Goal: Task Accomplishment & Management: Manage account settings

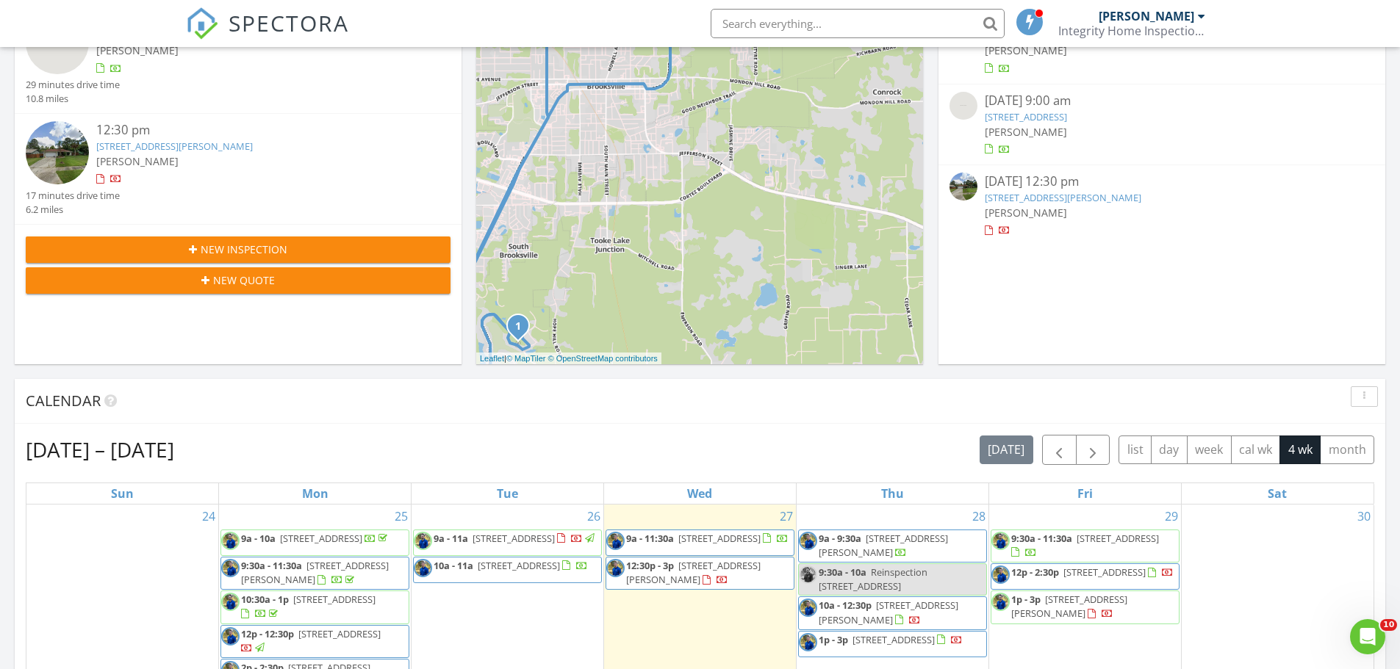
scroll to position [441, 0]
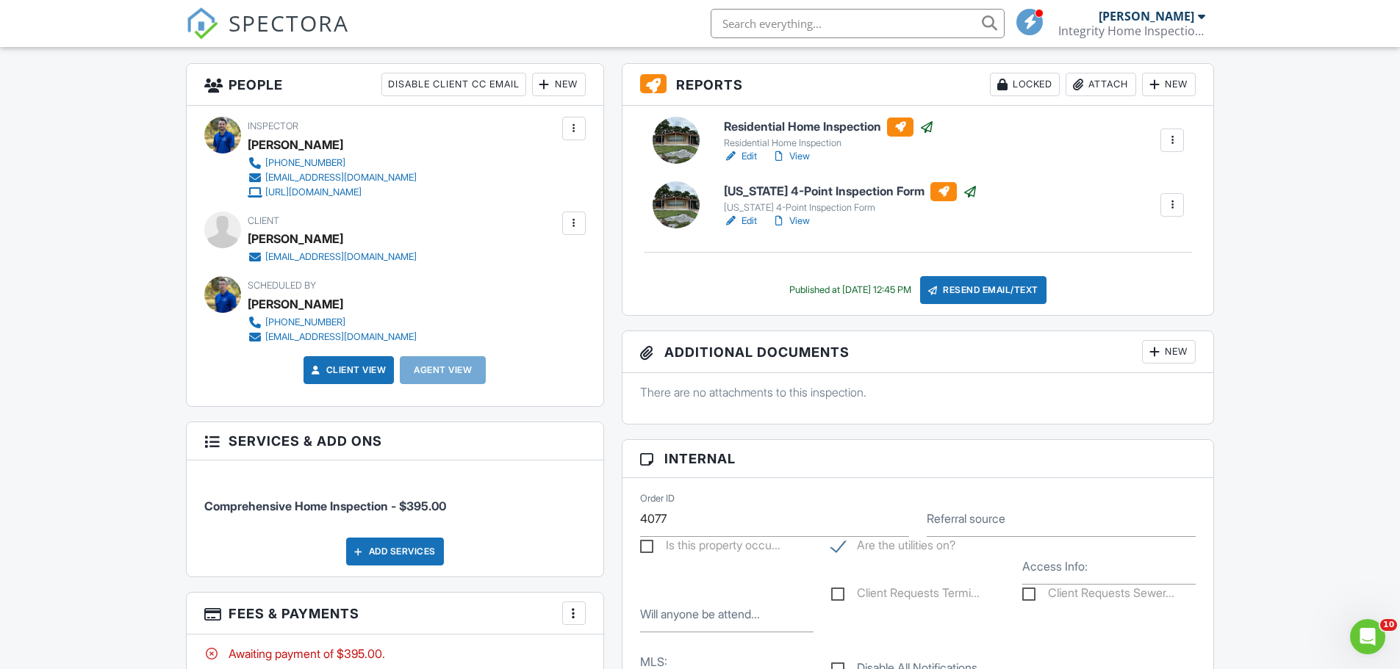
click at [572, 221] on div at bounding box center [573, 223] width 15 height 15
click at [431, 264] on li "Edit" at bounding box center [495, 268] width 164 height 37
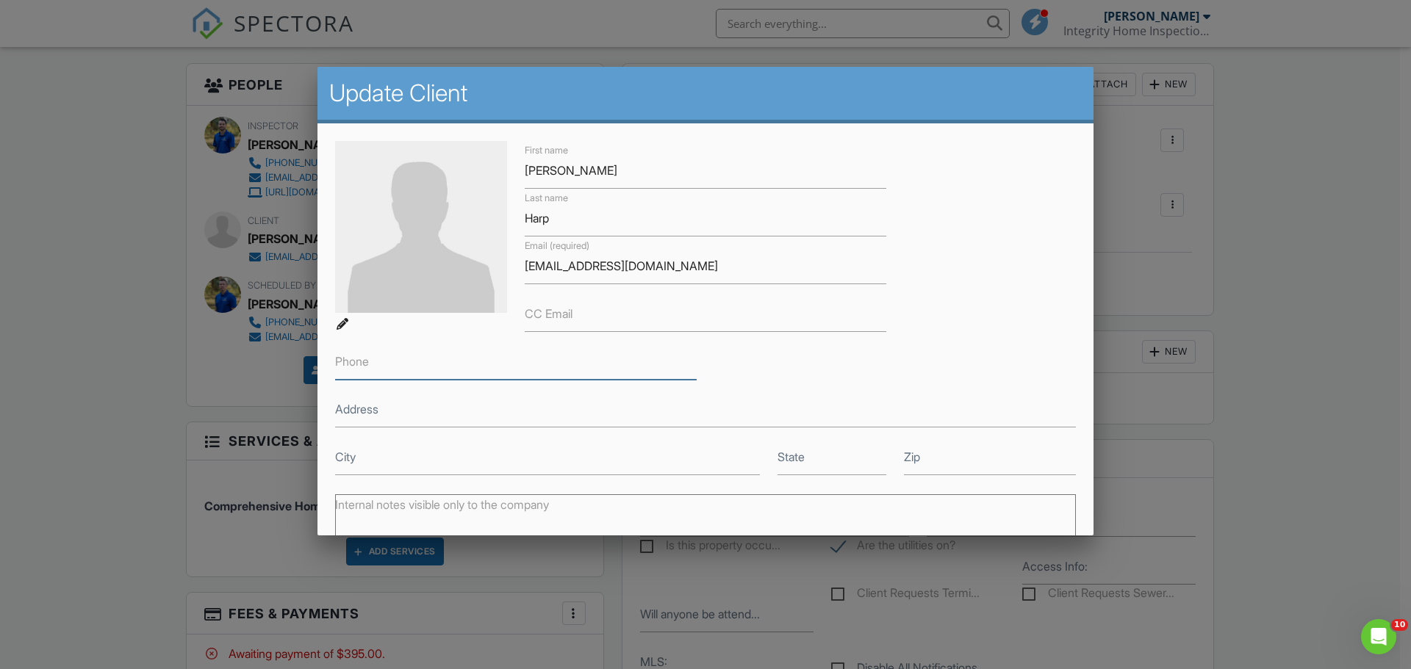
click at [419, 367] on input "Phone" at bounding box center [515, 362] width 361 height 36
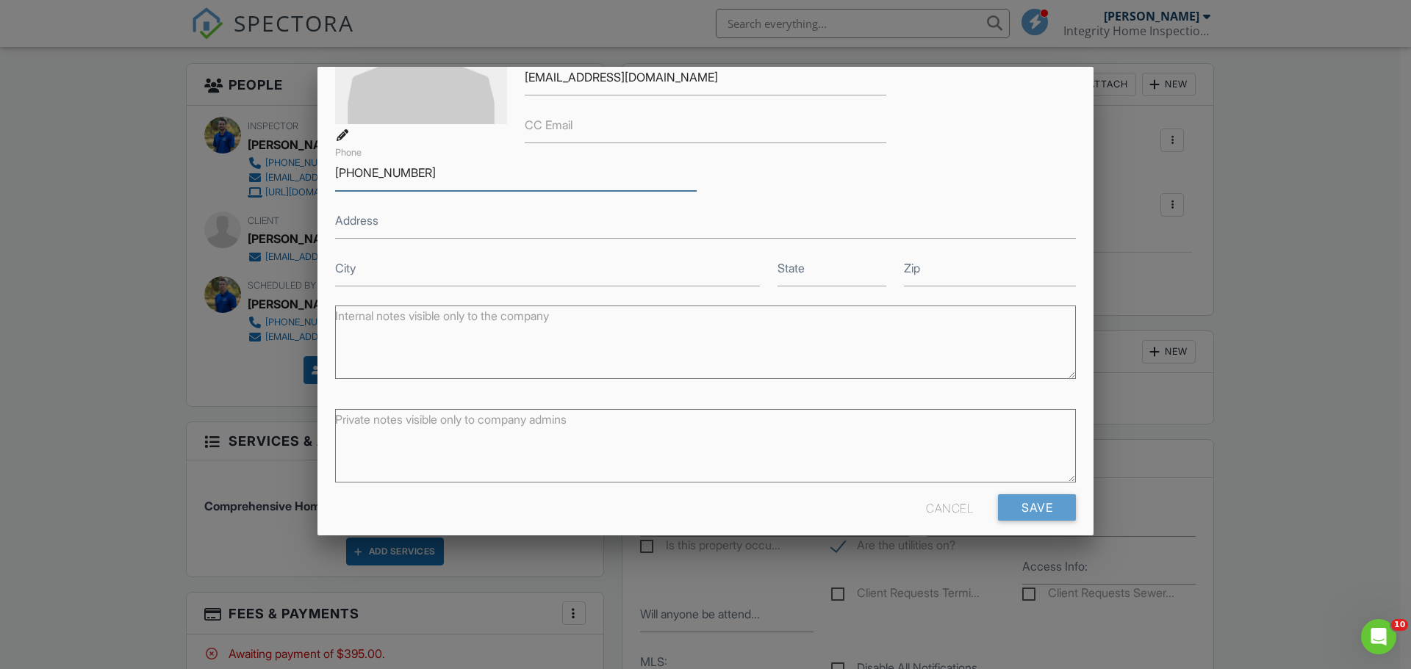
scroll to position [203, 0]
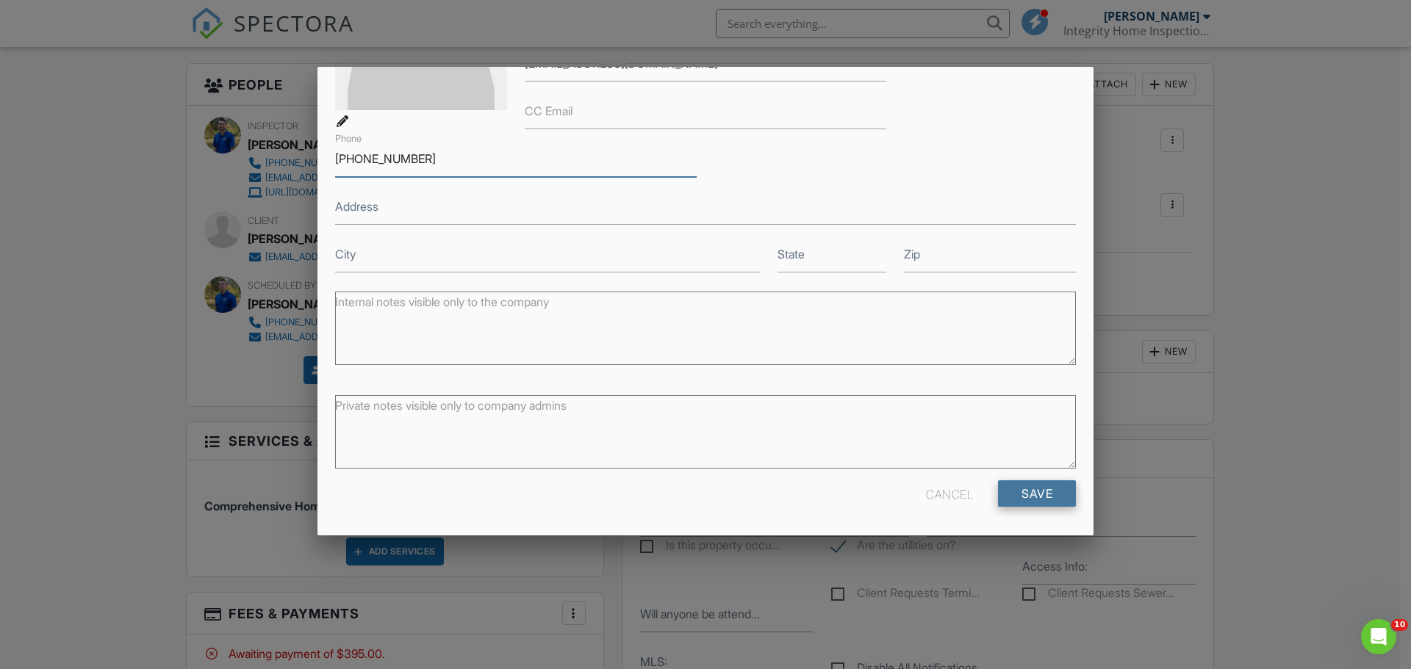
type input "[PHONE_NUMBER]"
click at [1024, 487] on input "Save" at bounding box center [1037, 494] width 78 height 26
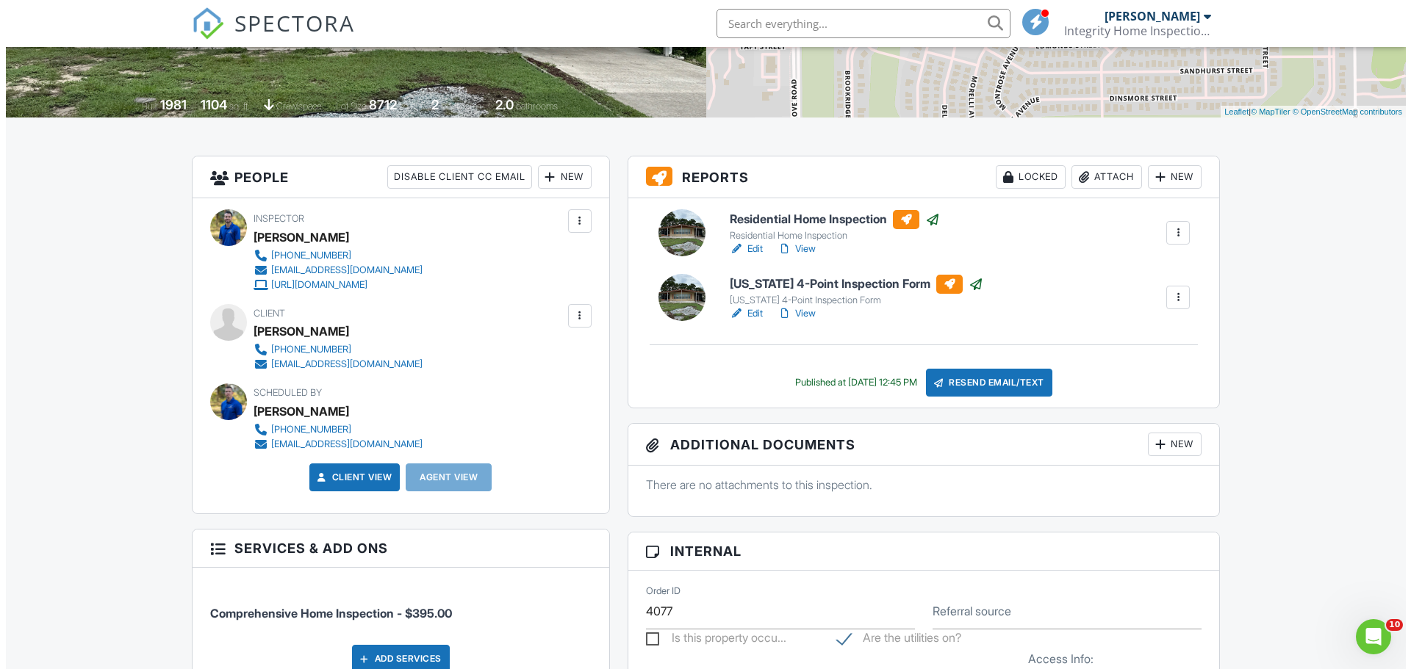
scroll to position [284, 0]
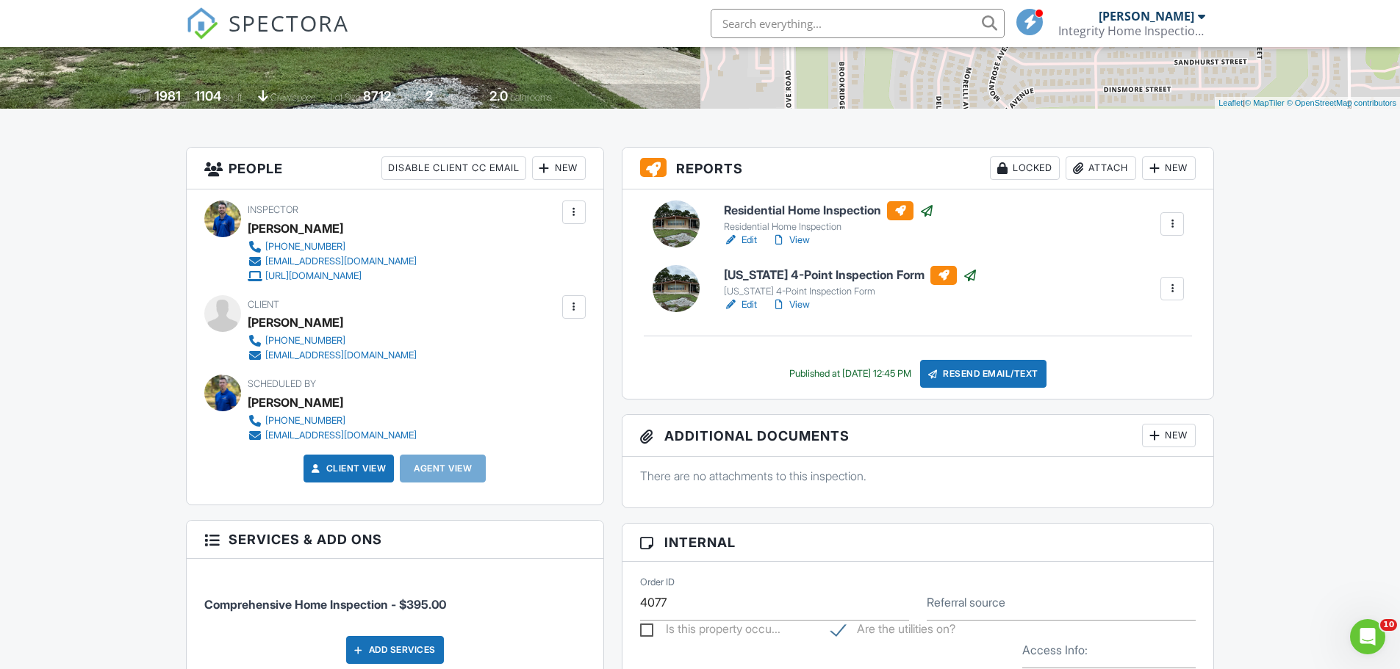
click at [572, 305] on div at bounding box center [573, 307] width 15 height 15
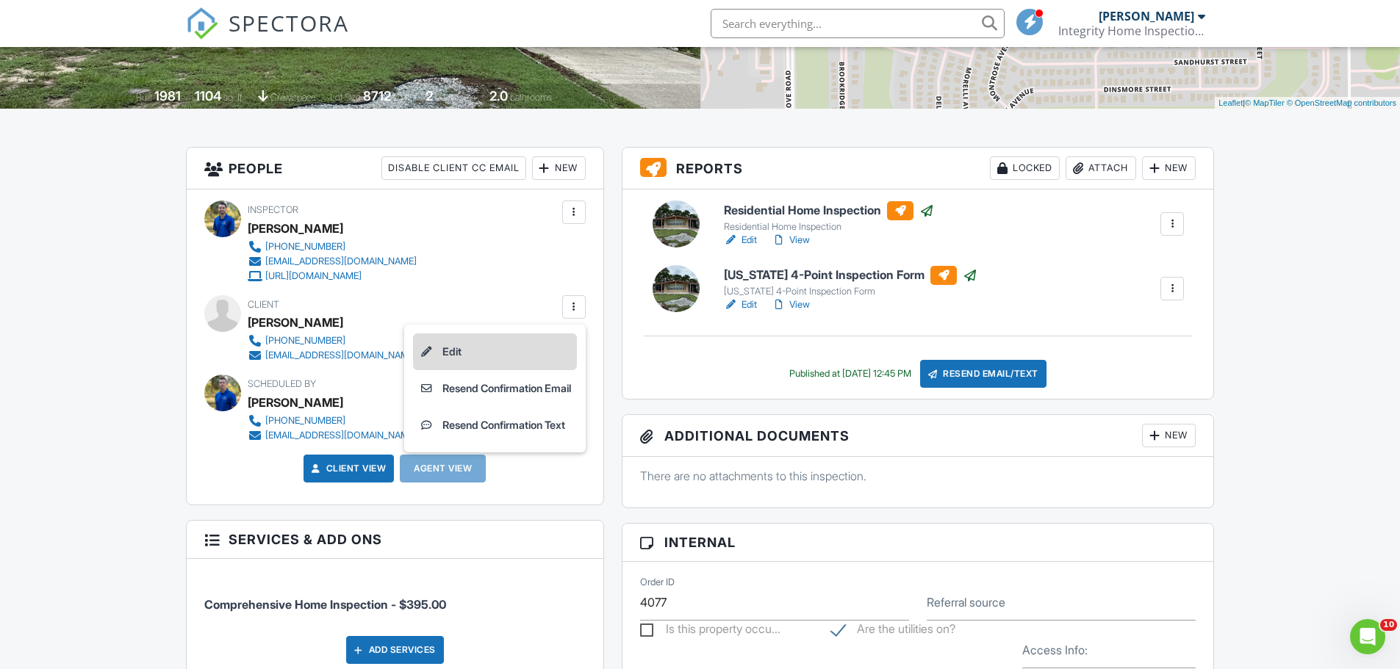
click at [453, 352] on li "Edit" at bounding box center [495, 352] width 164 height 37
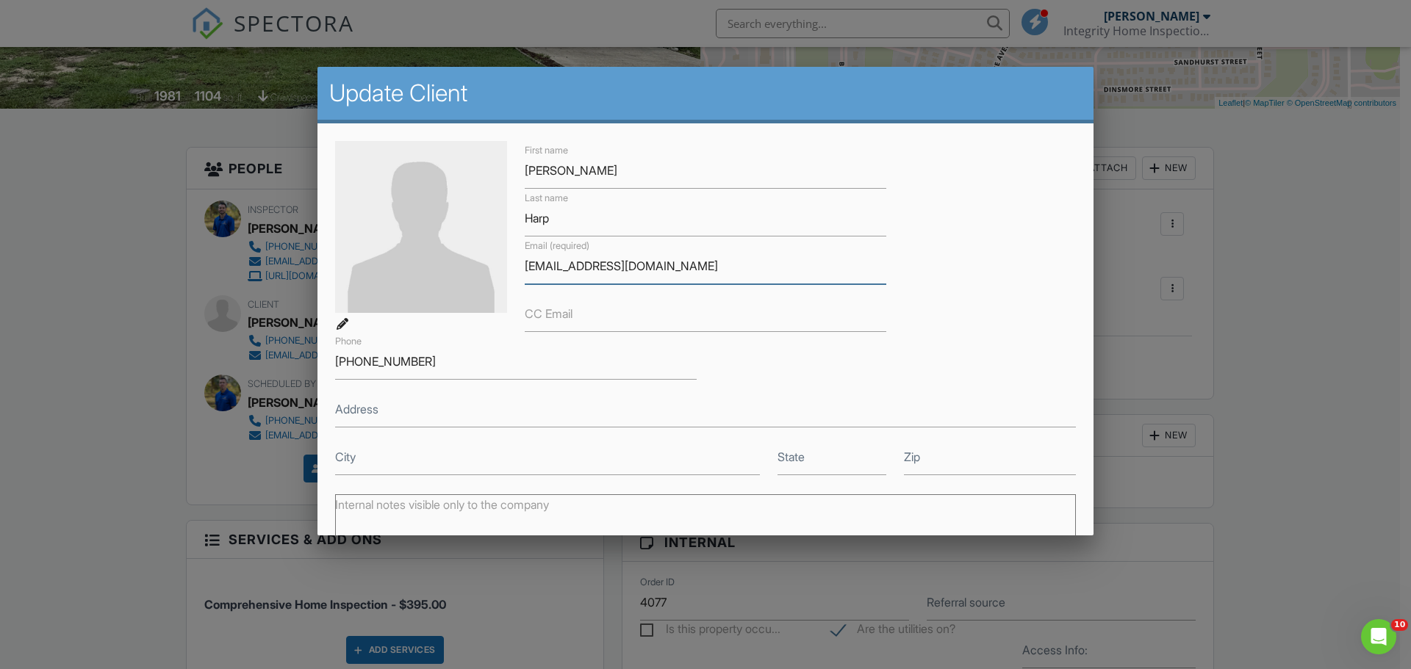
drag, startPoint x: 696, startPoint y: 265, endPoint x: 492, endPoint y: 268, distance: 203.5
click at [500, 269] on div "First name Dawn Last name Harp Email (required) jstevemacaluso@tampa.rr.com CC …" at bounding box center [705, 308] width 758 height 334
click at [733, 258] on input "[EMAIL_ADDRESS][DOMAIN_NAME]" at bounding box center [705, 266] width 361 height 36
drag, startPoint x: 652, startPoint y: 264, endPoint x: 693, endPoint y: 264, distance: 40.4
click at [657, 264] on input "[EMAIL_ADDRESS][DOMAIN_NAME]" at bounding box center [705, 266] width 361 height 36
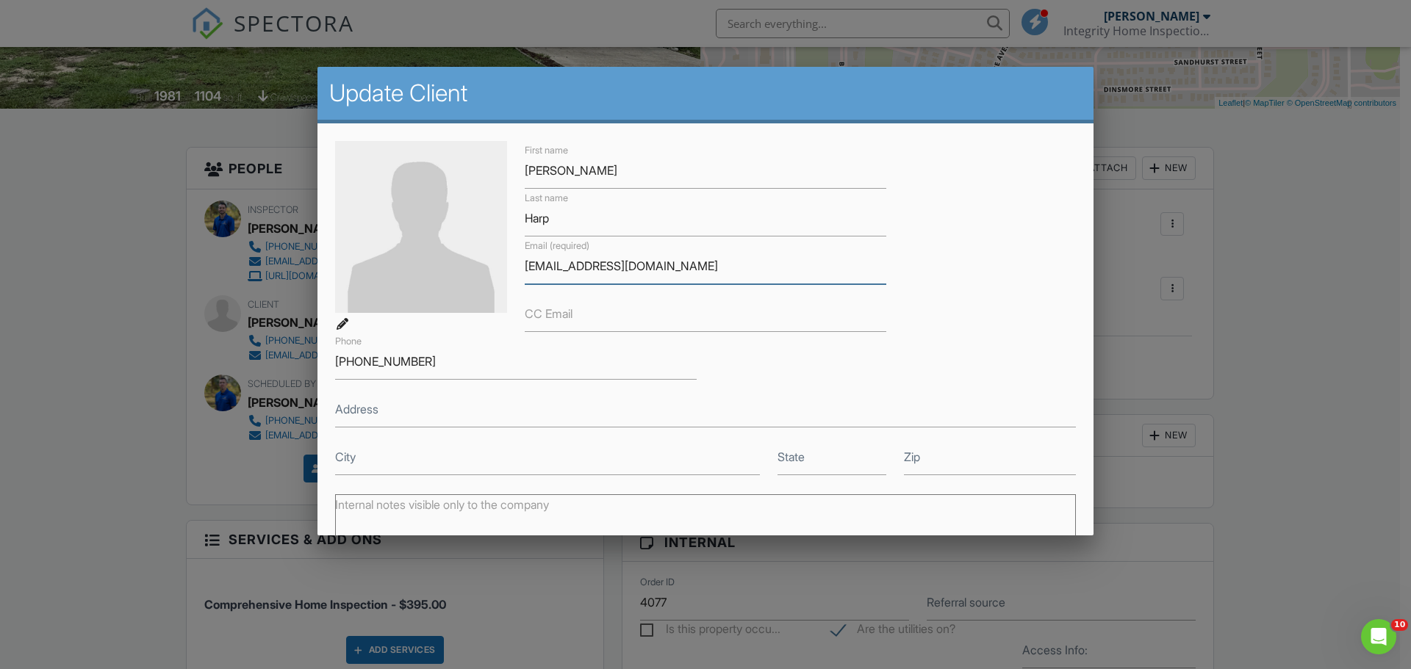
drag, startPoint x: 655, startPoint y: 270, endPoint x: 689, endPoint y: 263, distance: 35.2
click at [656, 268] on input "[EMAIL_ADDRESS][DOMAIN_NAME]" at bounding box center [705, 266] width 361 height 36
click at [655, 264] on input "[EMAIL_ADDRESS][DOMAIN_NAME]" at bounding box center [705, 266] width 361 height 36
click at [651, 265] on input "[EMAIL_ADDRESS][DOMAIN_NAME]" at bounding box center [705, 266] width 361 height 36
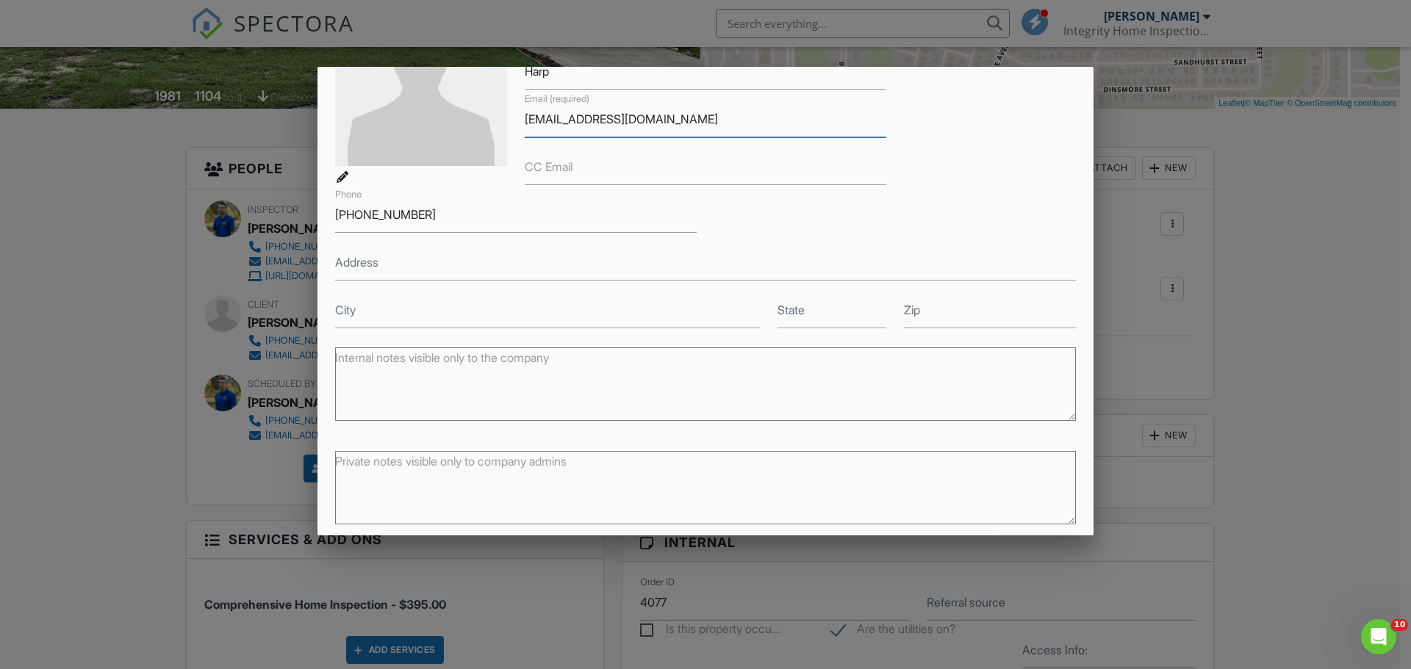
scroll to position [203, 0]
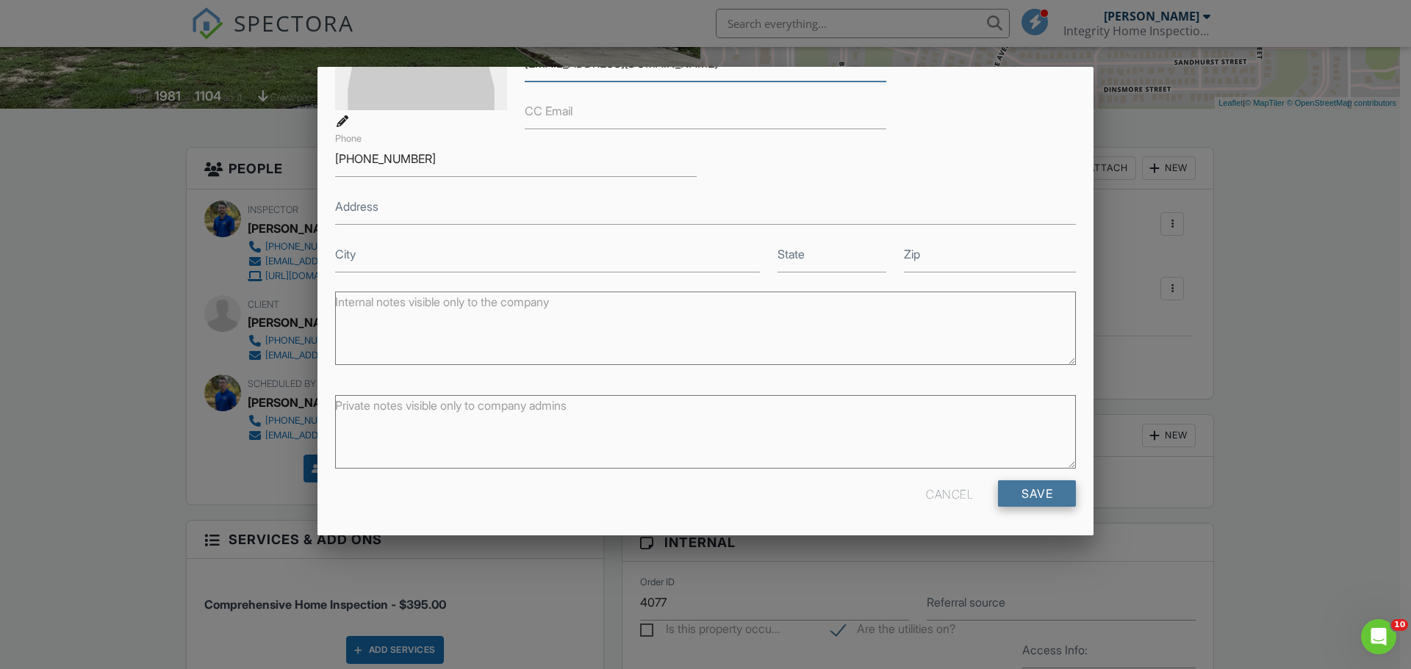
type input "[EMAIL_ADDRESS][DOMAIN_NAME]"
click at [1029, 494] on input "Save" at bounding box center [1037, 494] width 78 height 26
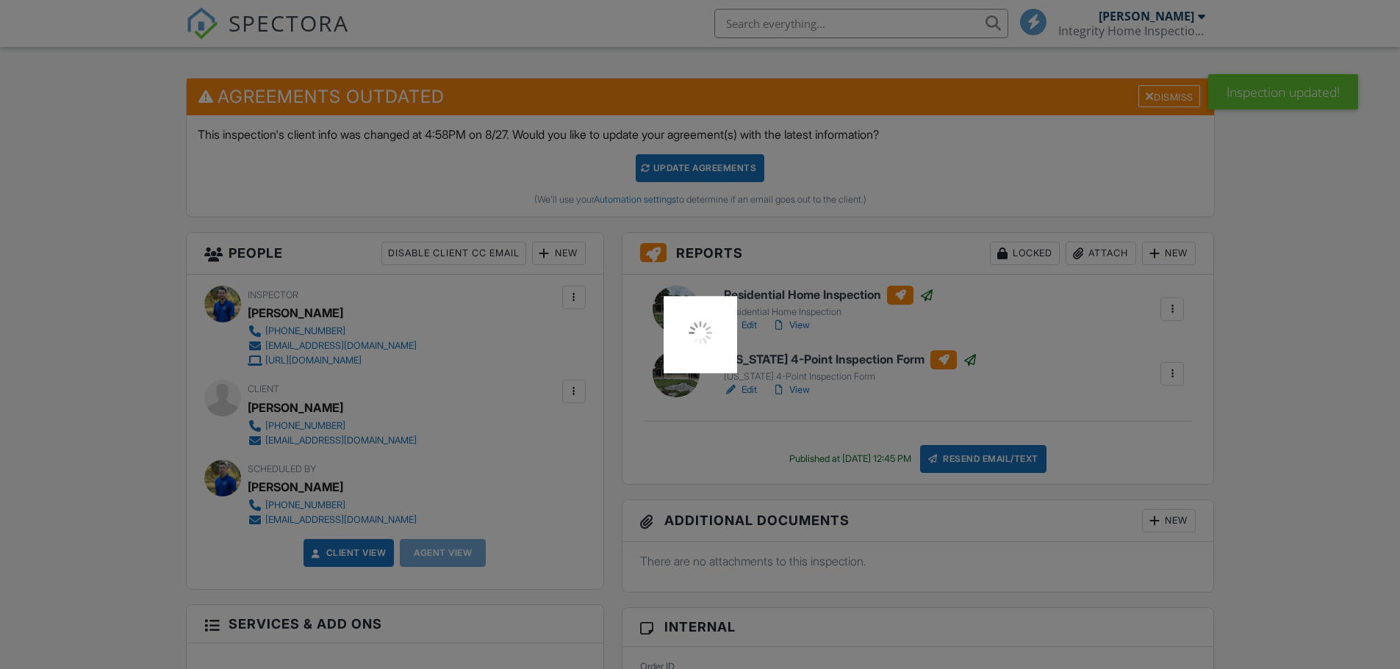
scroll to position [367, 0]
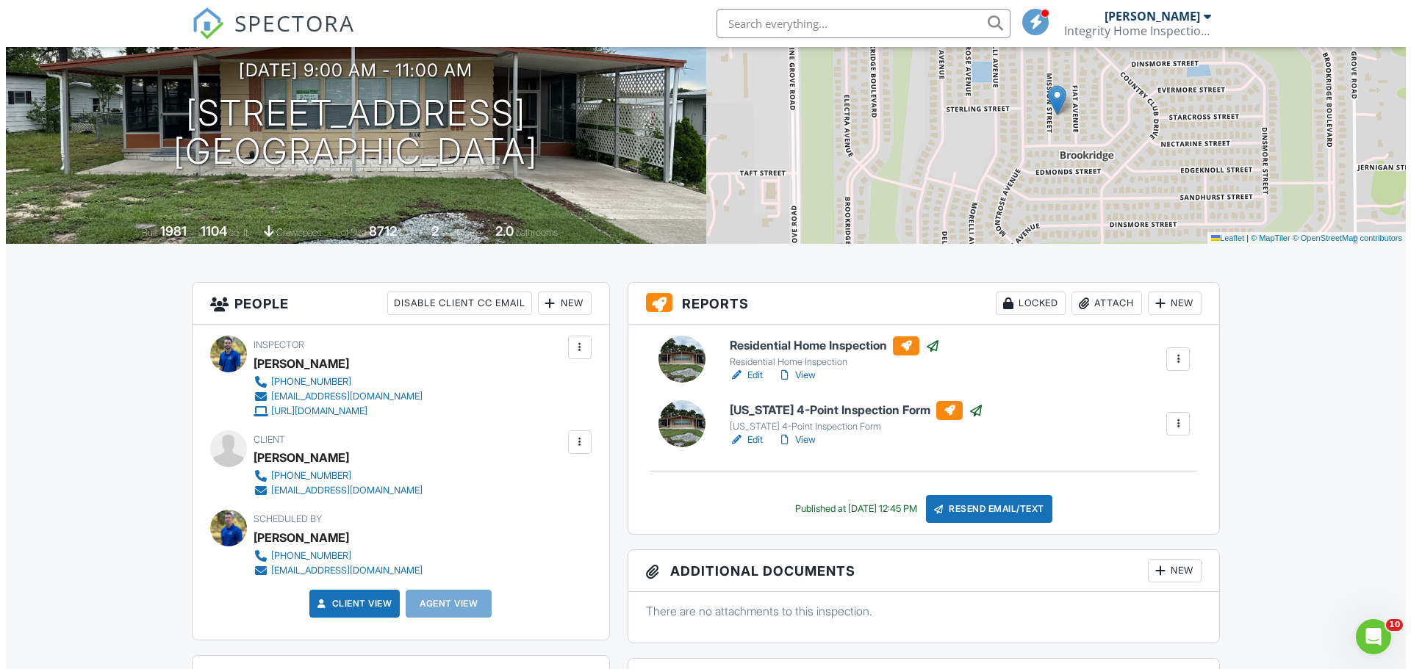
scroll to position [147, 0]
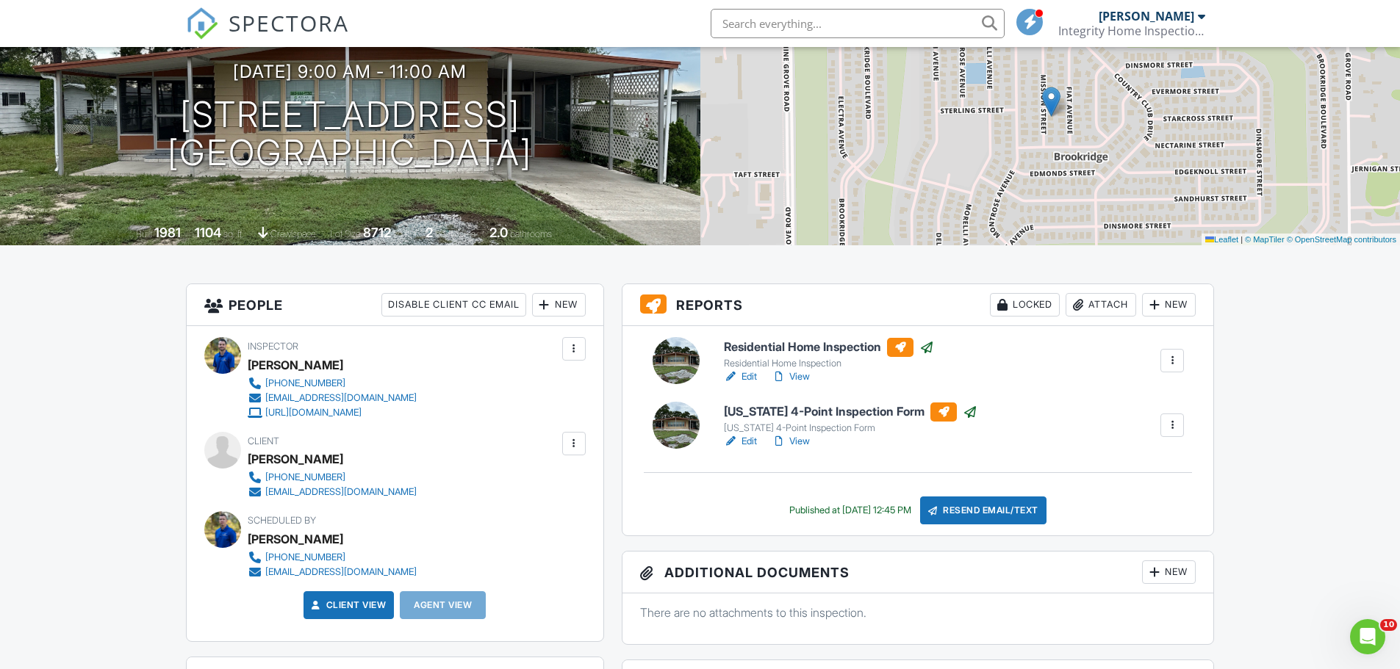
click at [567, 446] on div at bounding box center [573, 443] width 15 height 15
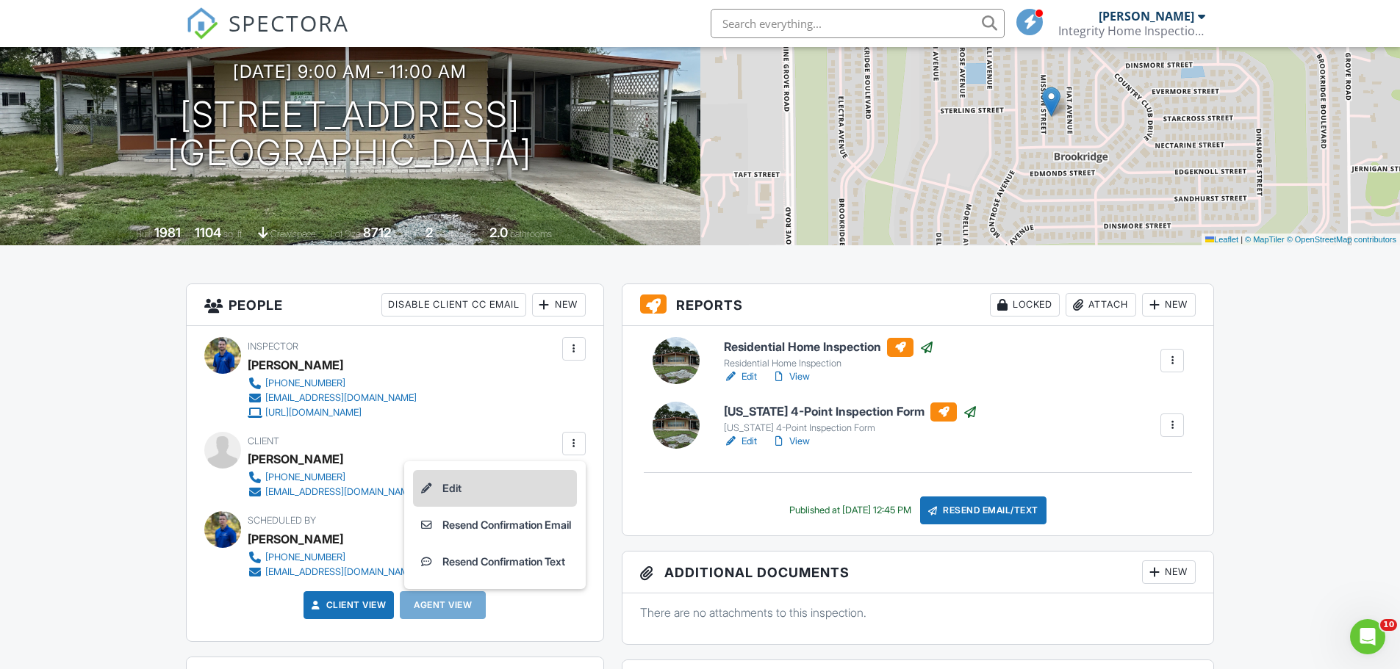
click at [450, 489] on li "Edit" at bounding box center [495, 488] width 164 height 37
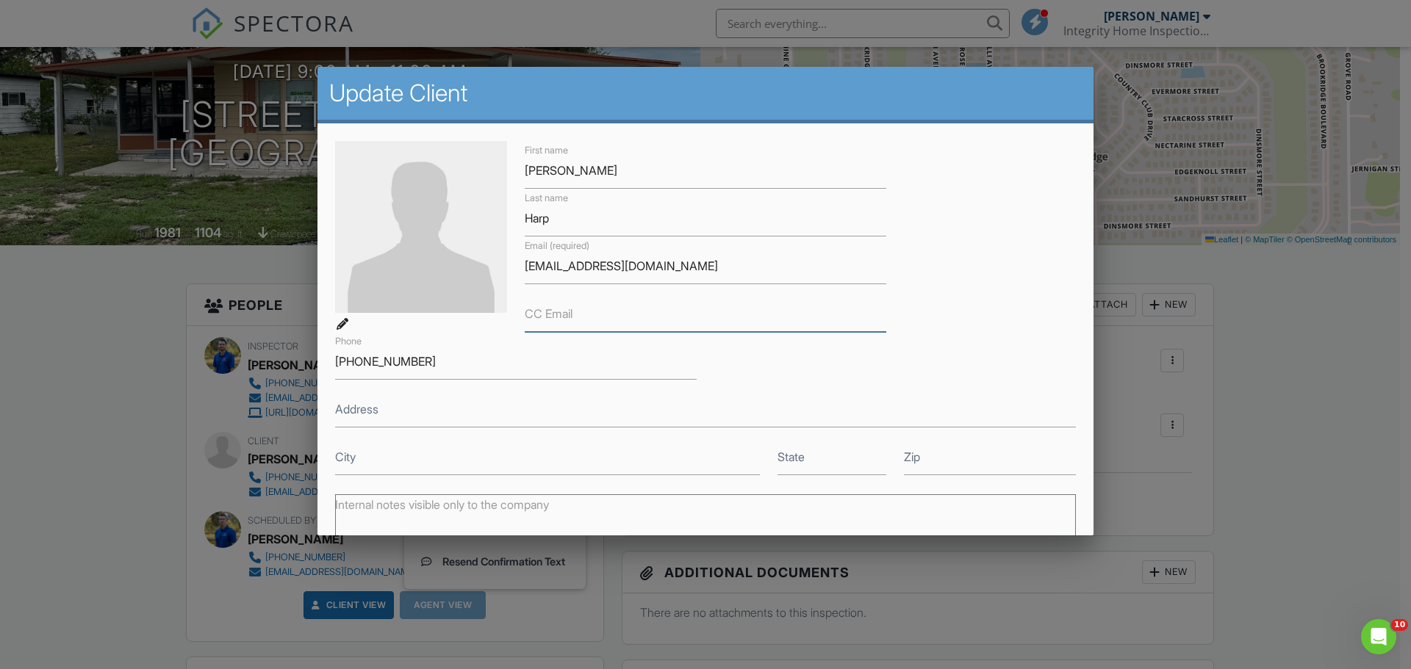
click at [572, 320] on input "CC Email" at bounding box center [705, 314] width 361 height 36
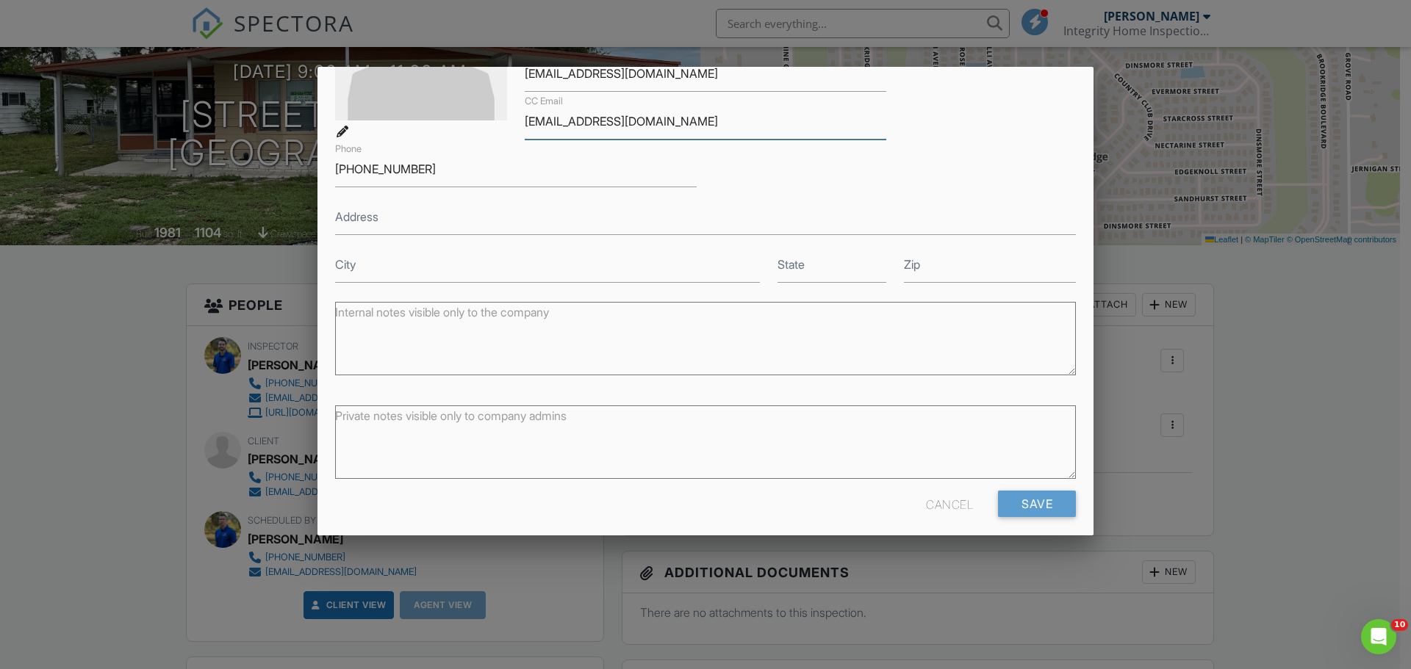
scroll to position [203, 0]
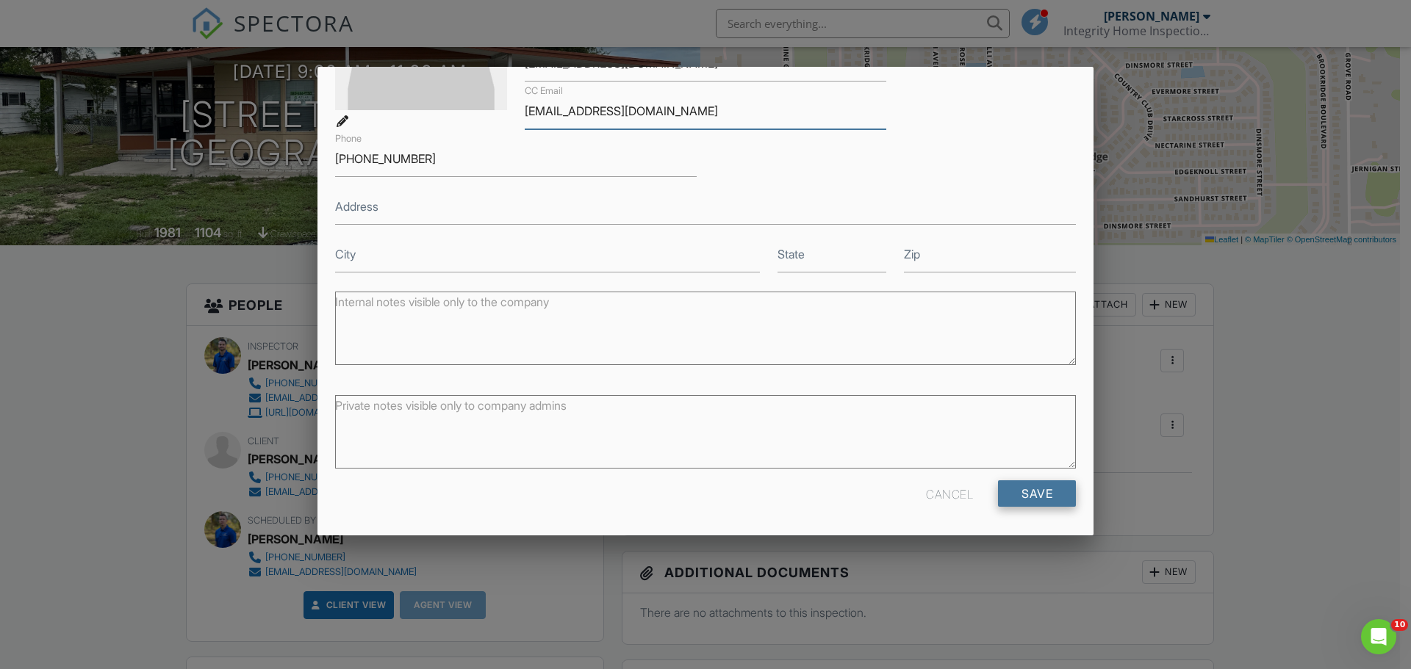
type input "beveragequeen@gmail.com"
click at [1027, 492] on input "Save" at bounding box center [1037, 494] width 78 height 26
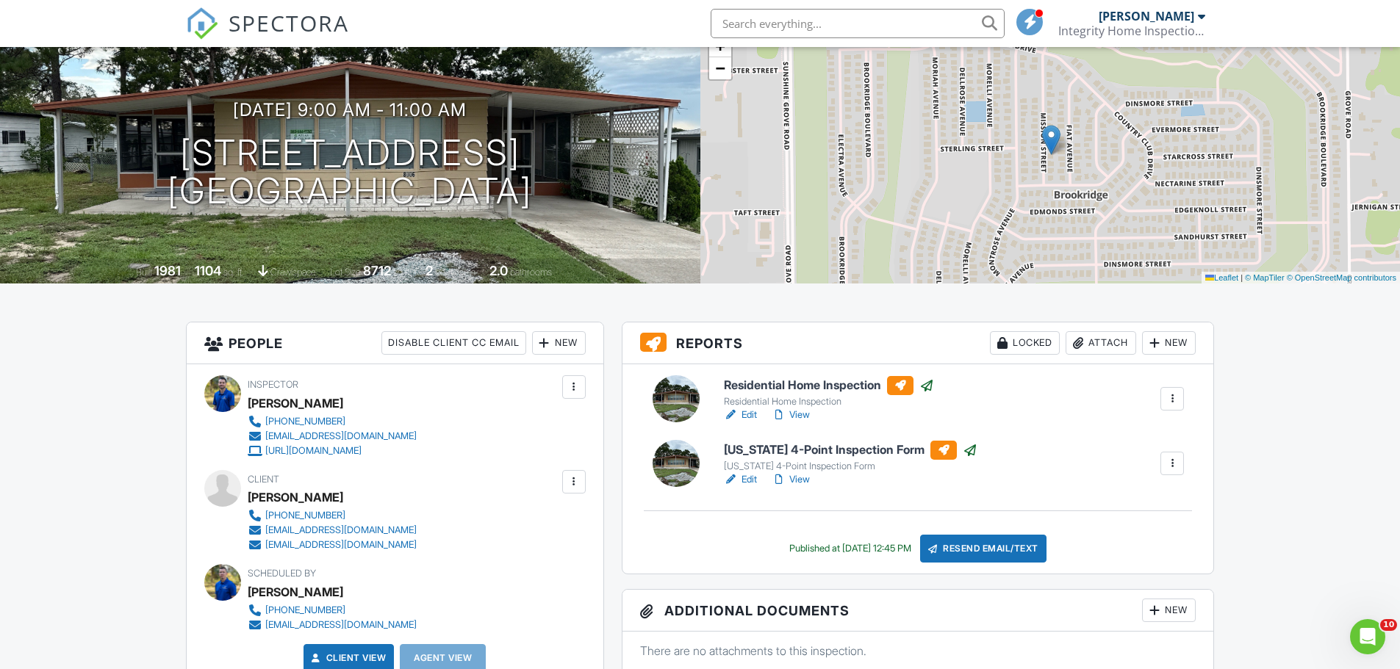
scroll to position [220, 0]
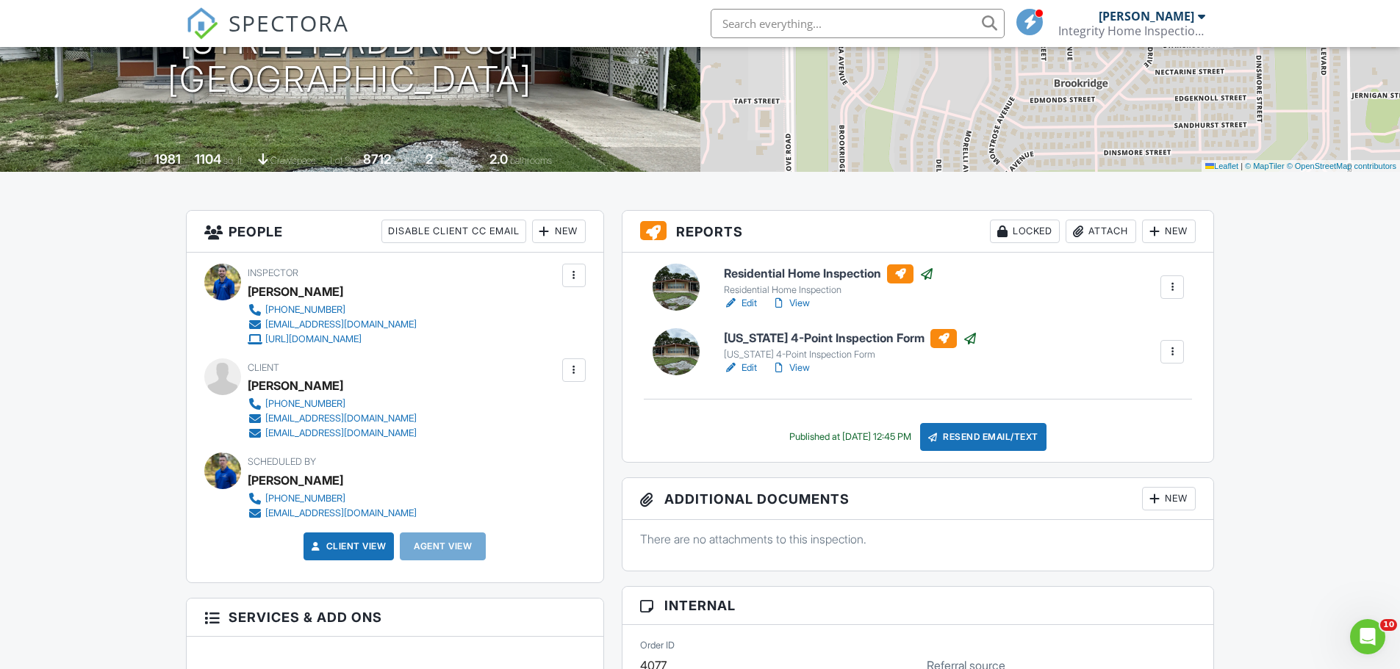
click at [773, 271] on h6 "Residential Home Inspection" at bounding box center [829, 273] width 210 height 19
